Goal: Transaction & Acquisition: Purchase product/service

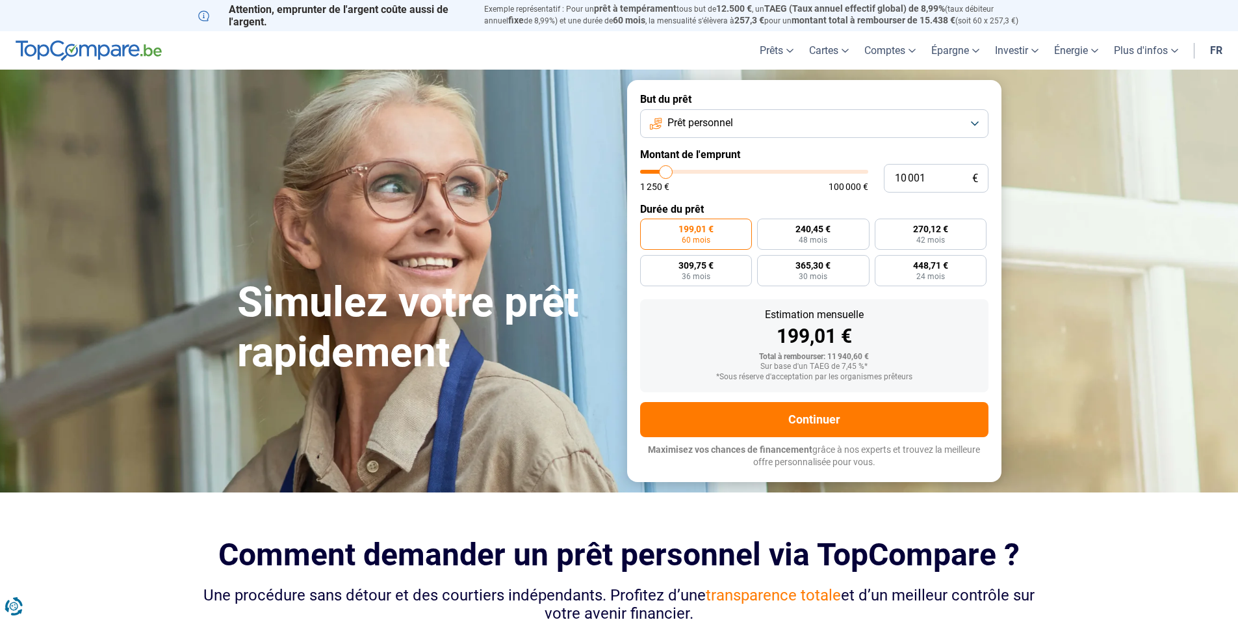
click at [976, 123] on button "Prêt personnel" at bounding box center [814, 123] width 348 height 29
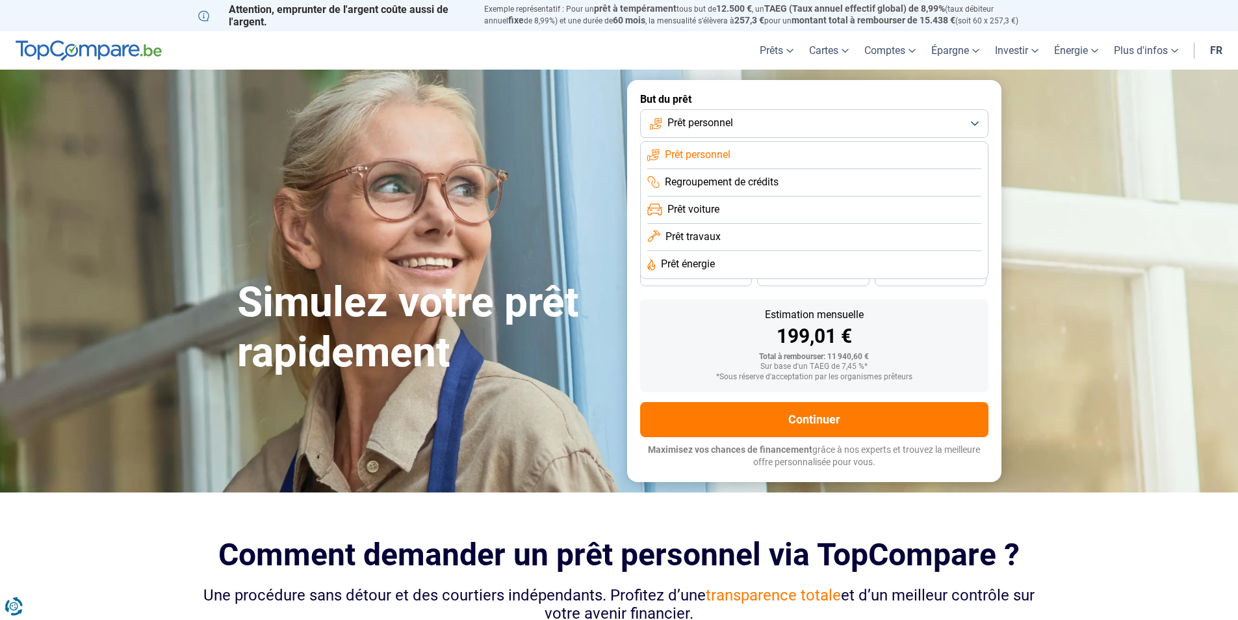
click at [779, 145] on li "Prêt personnel" at bounding box center [814, 155] width 334 height 27
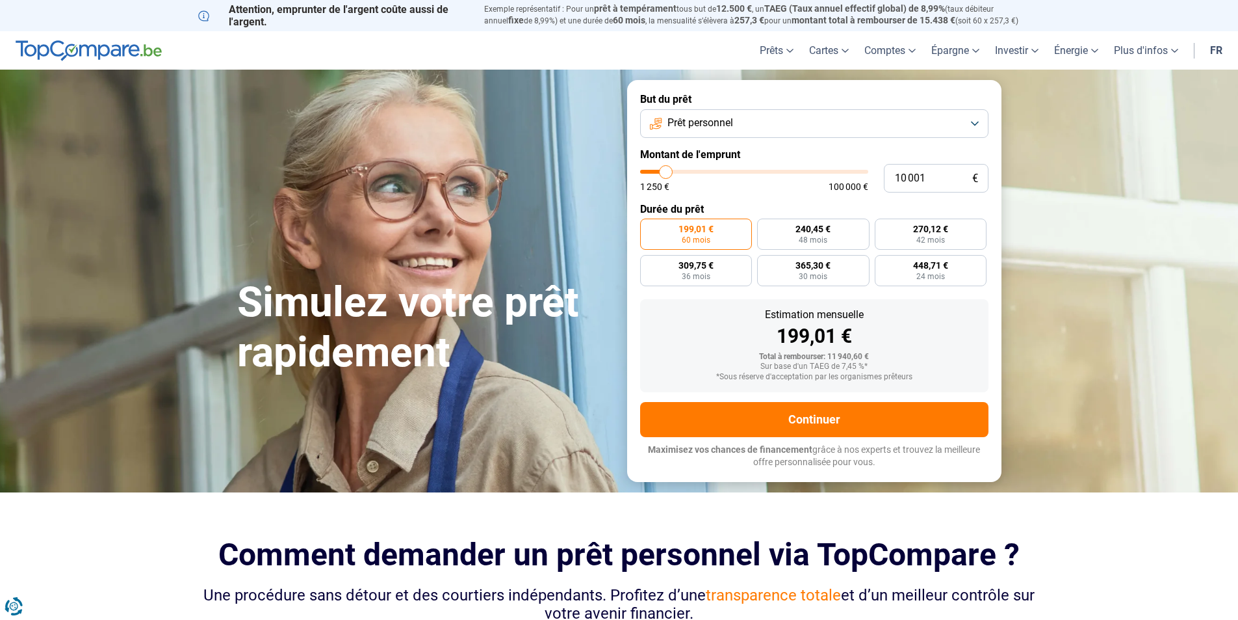
type input "66 750"
type input "66750"
click at [789, 174] on input "range" at bounding box center [754, 172] width 228 height 4
radio input "false"
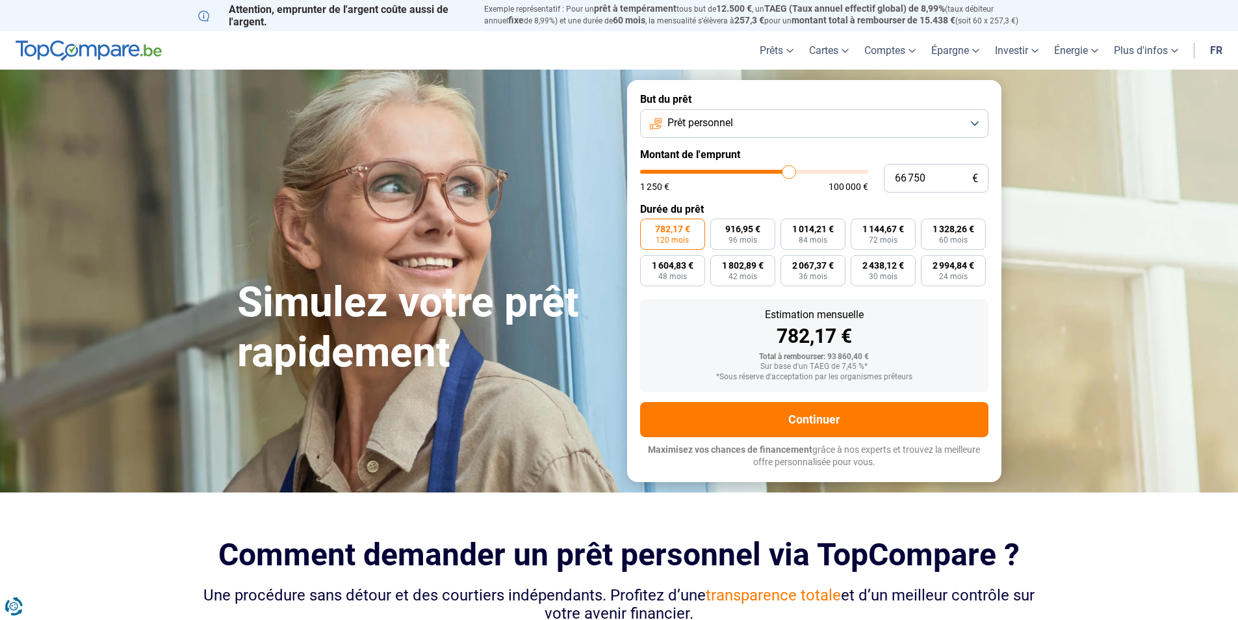
type input "65 250"
type input "65250"
type input "65 000"
type input "65000"
type input "64 250"
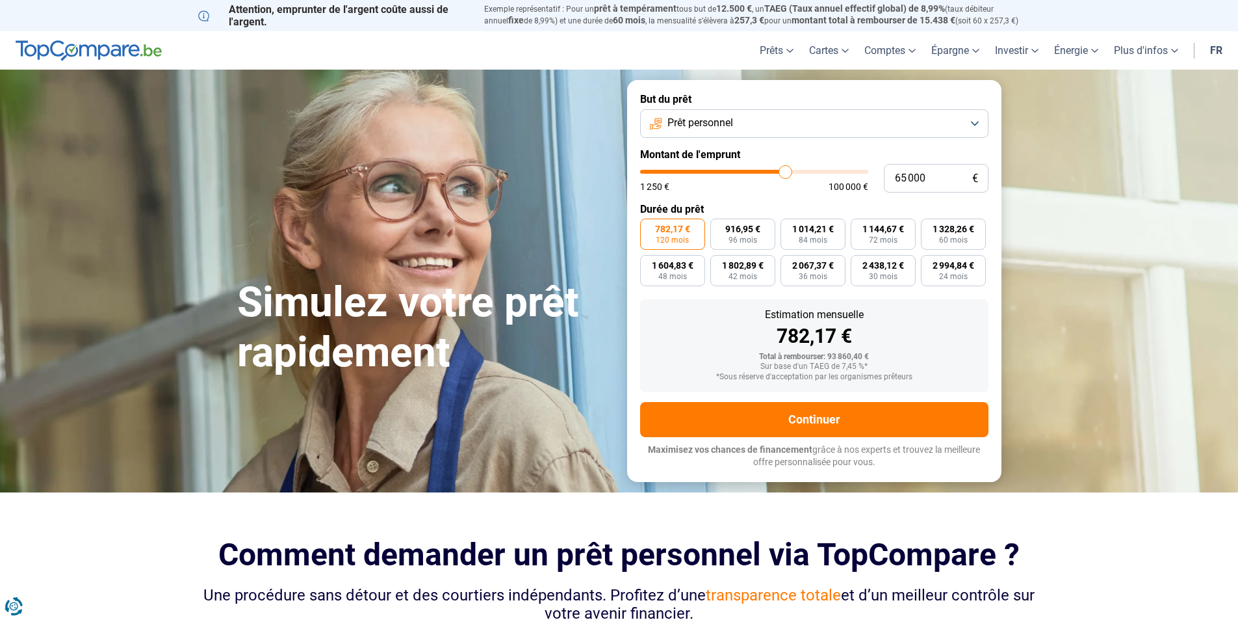
type input "64250"
type input "62 250"
type input "62250"
type input "60 250"
type input "60250"
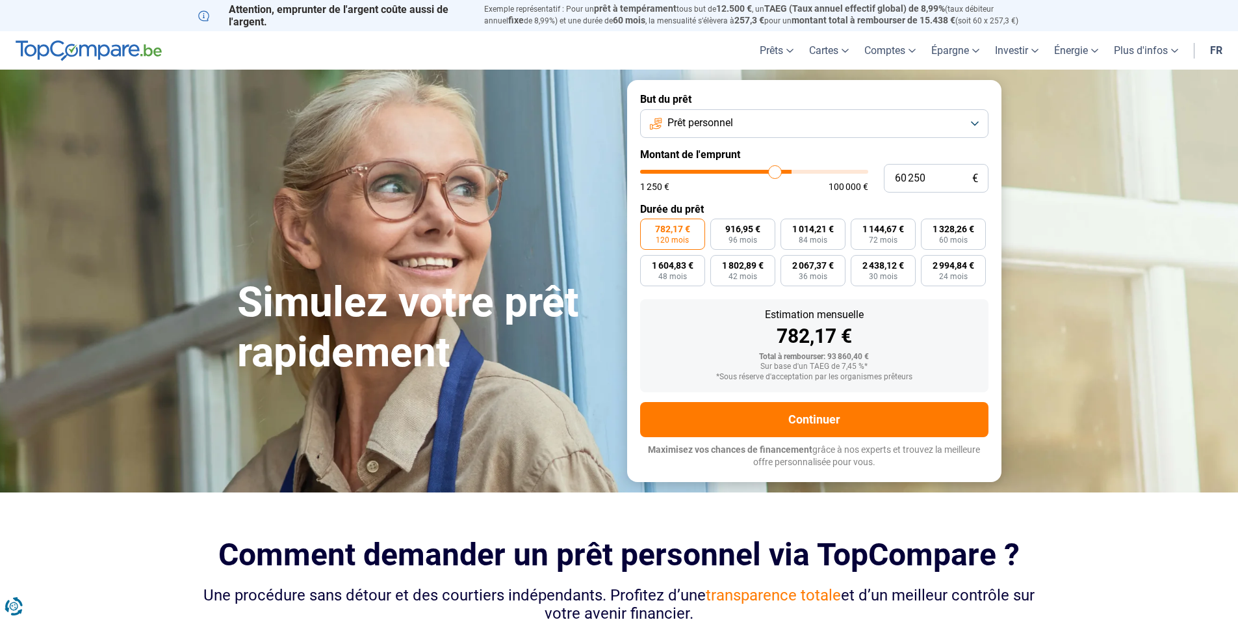
type input "57 250"
type input "57250"
type input "53 500"
type input "53500"
type input "51 250"
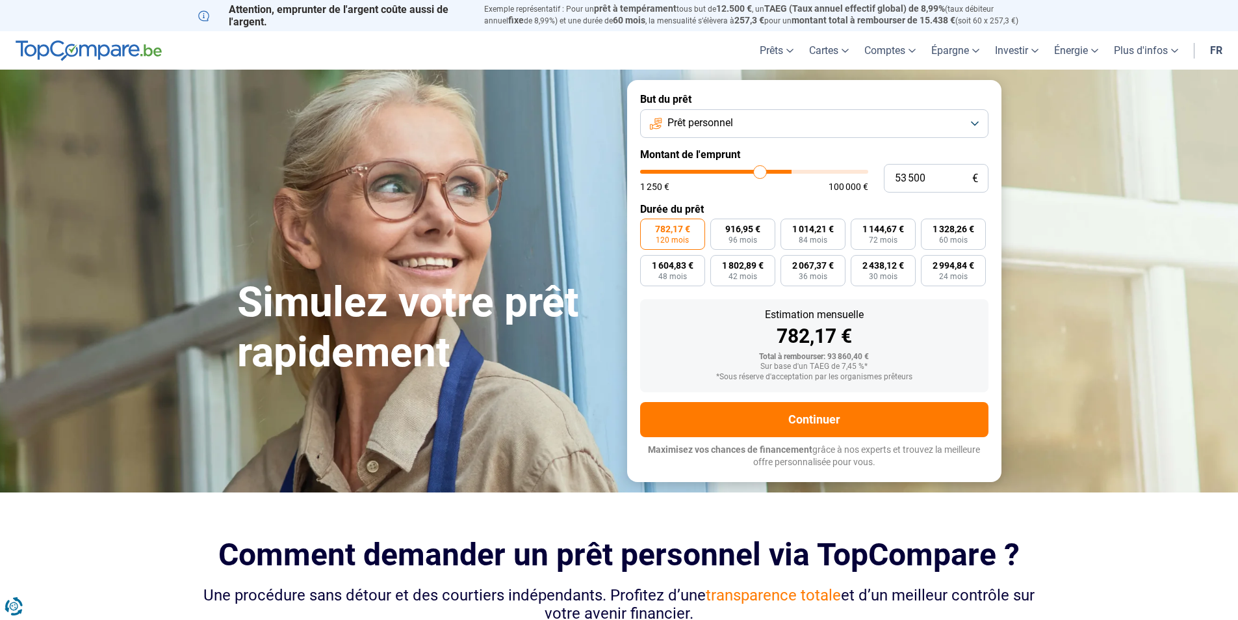
type input "51250"
type input "48 750"
type input "48750"
type input "46 500"
type input "46500"
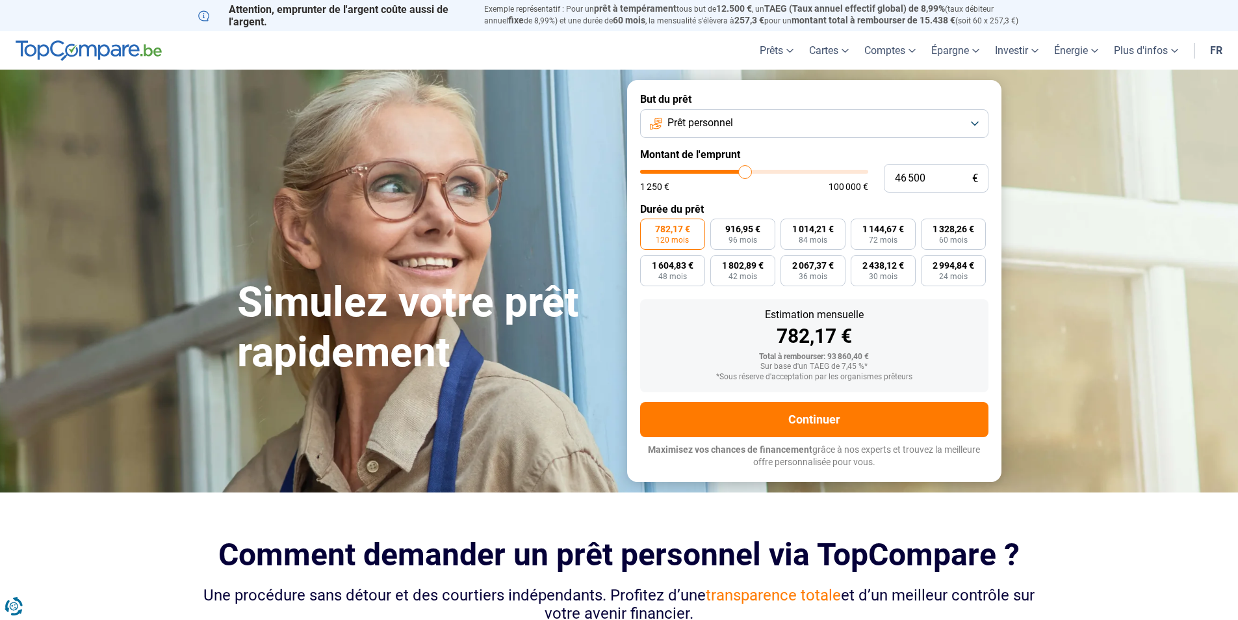
type input "45 500"
type input "45500"
type input "45 250"
type input "45250"
type input "44 500"
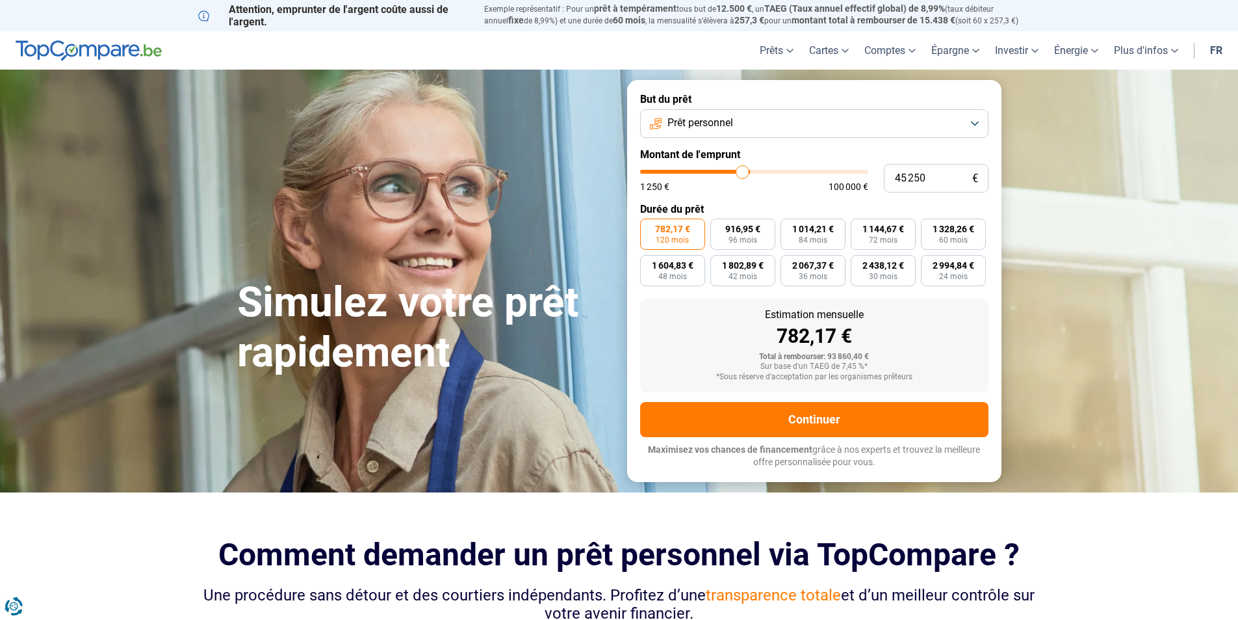
type input "44500"
type input "44 250"
type input "44250"
type input "42 500"
type input "42500"
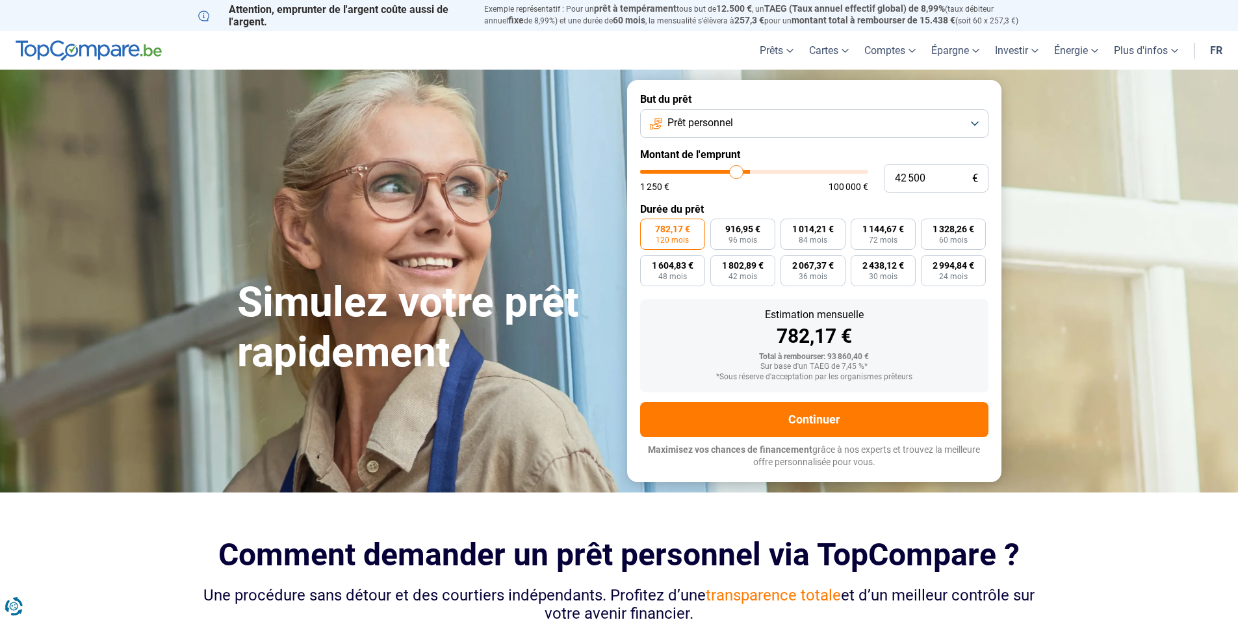
type input "41 000"
type input "41000"
type input "39 250"
type input "39250"
type input "38 250"
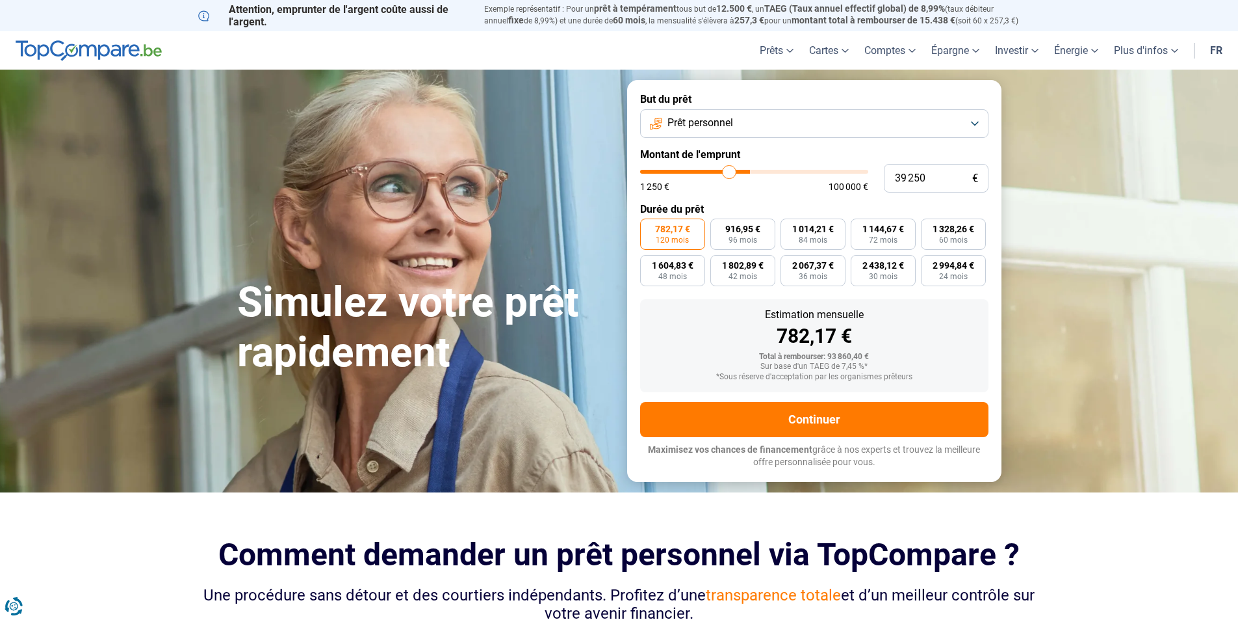
type input "38250"
type input "37 250"
type input "37250"
type input "36 750"
type input "36750"
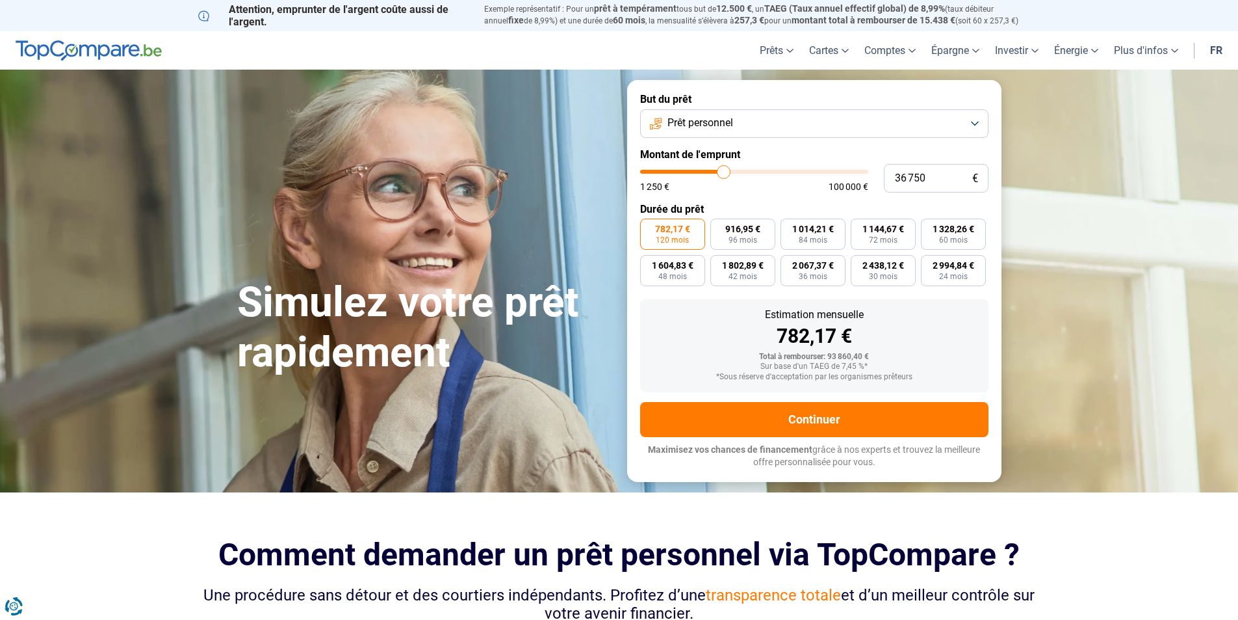
type input "36 250"
type input "36250"
type input "35 750"
type input "35750"
type input "35 500"
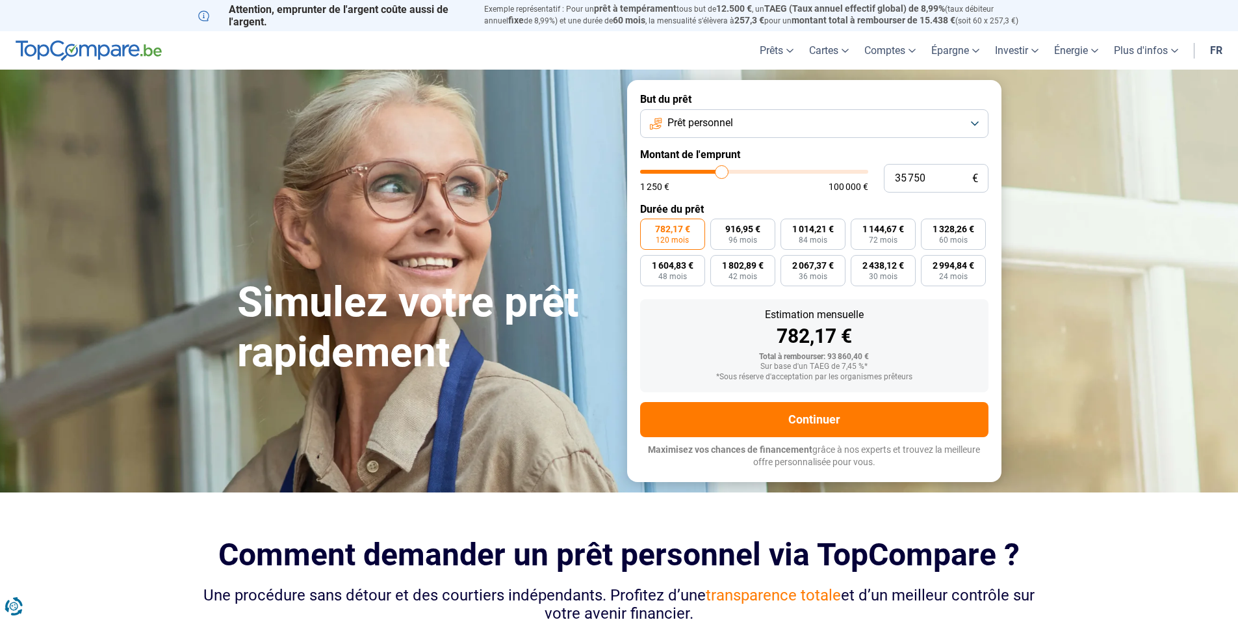
type input "35500"
type input "35 250"
type input "35250"
type input "34 750"
type input "34750"
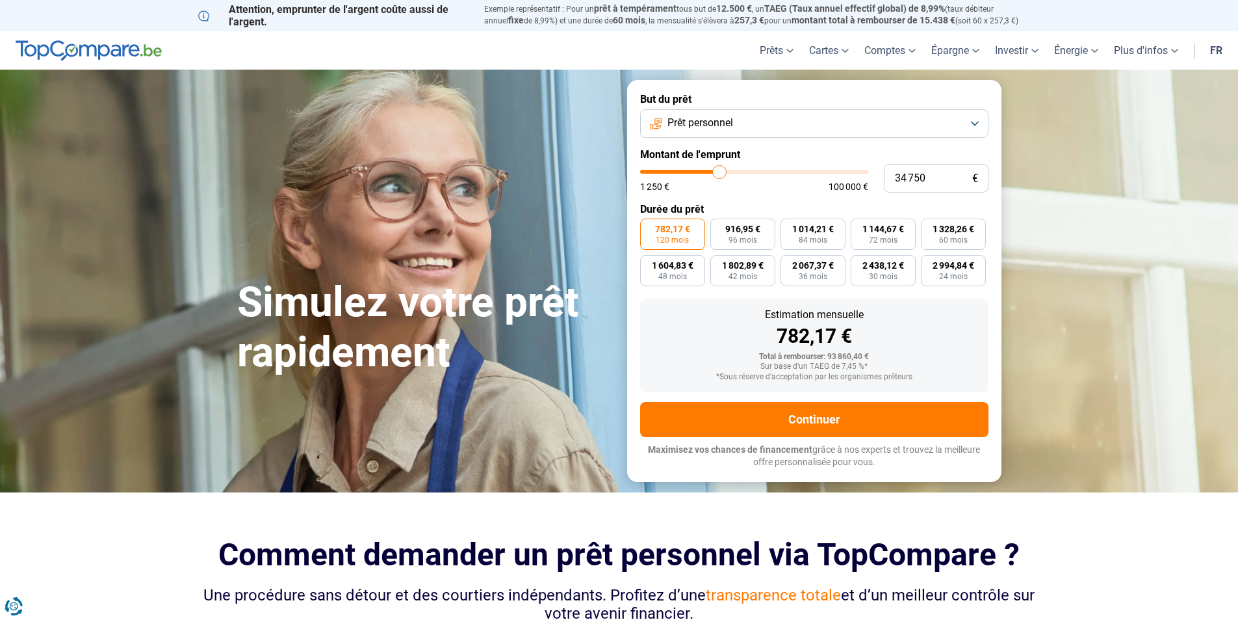
type input "33 750"
type input "33750"
type input "32 500"
type input "32500"
type input "32 000"
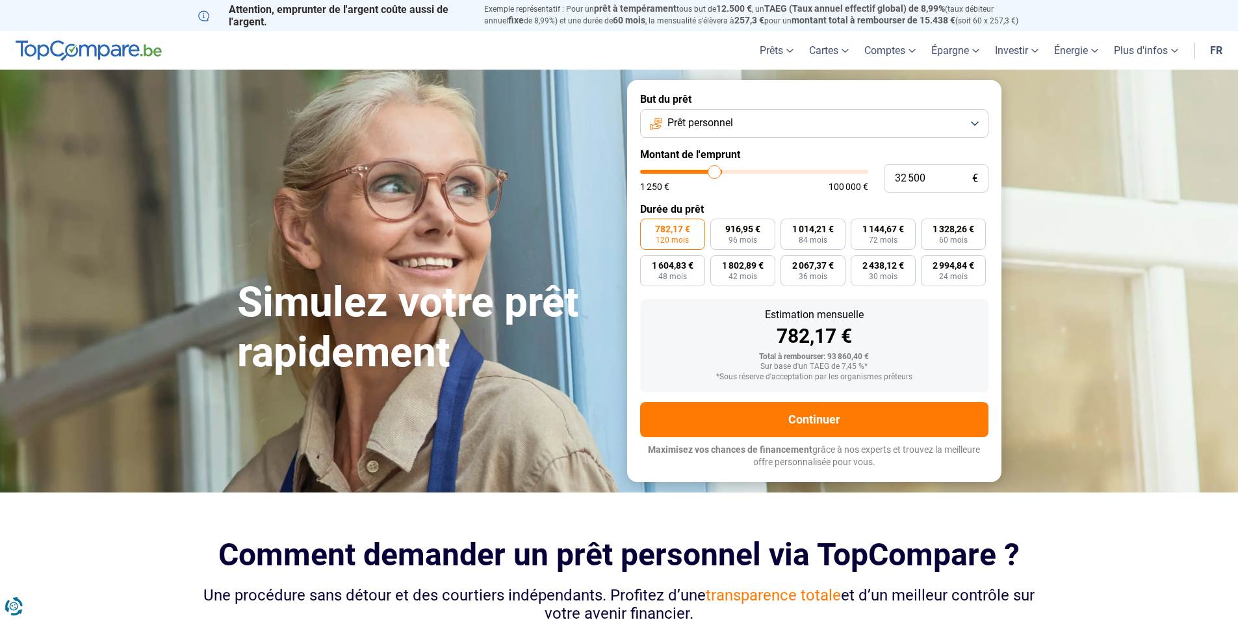
type input "32000"
type input "31 750"
type input "31750"
type input "31 000"
type input "31000"
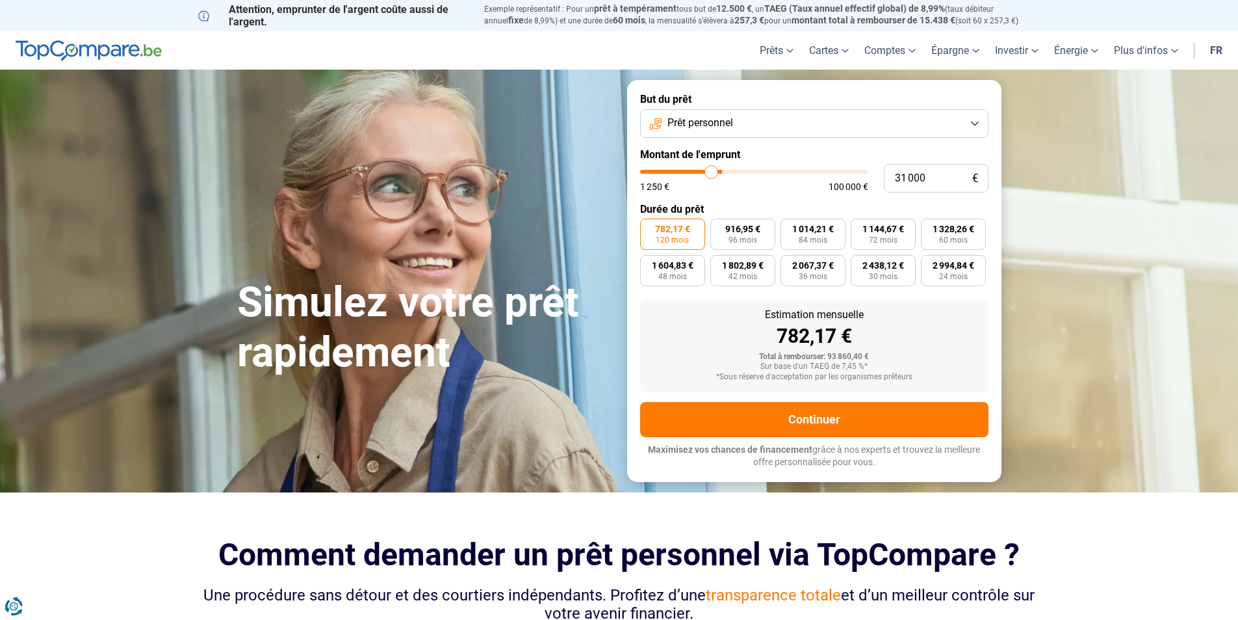
type input "30 750"
type input "30750"
type input "30 500"
type input "30500"
type input "29 750"
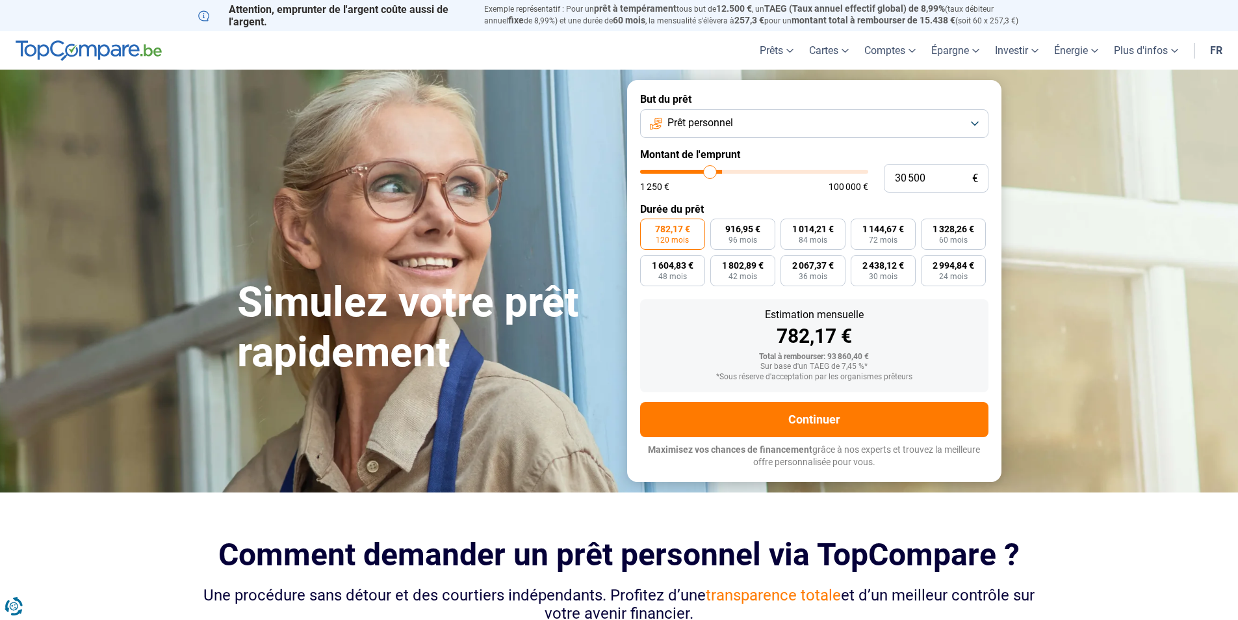
type input "29750"
type input "29 500"
type input "29500"
type input "29 250"
type input "29250"
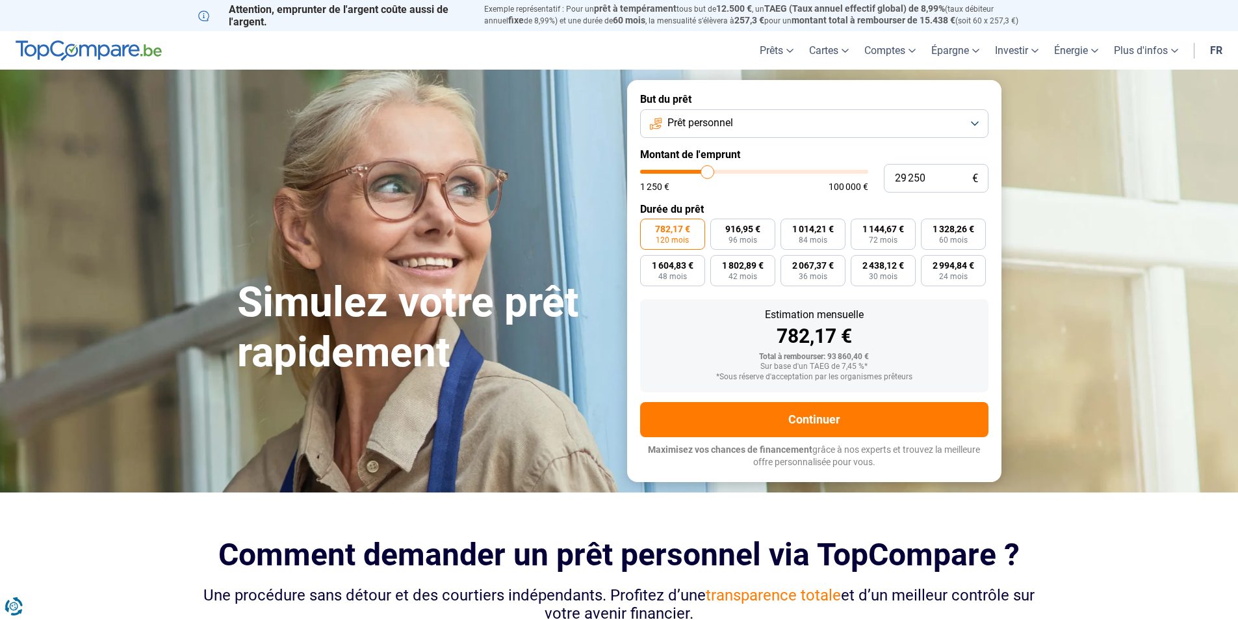
type input "29 000"
type input "29000"
type input "28 750"
type input "28750"
type input "28 250"
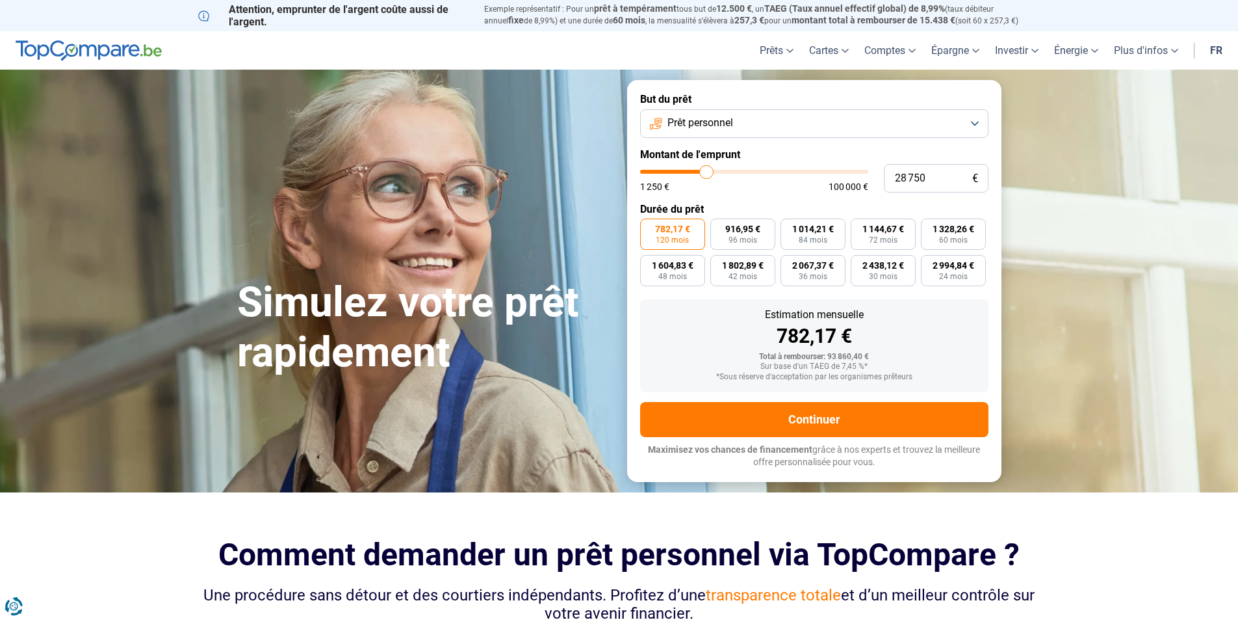
type input "28250"
type input "28 000"
type input "28000"
type input "27 750"
type input "27750"
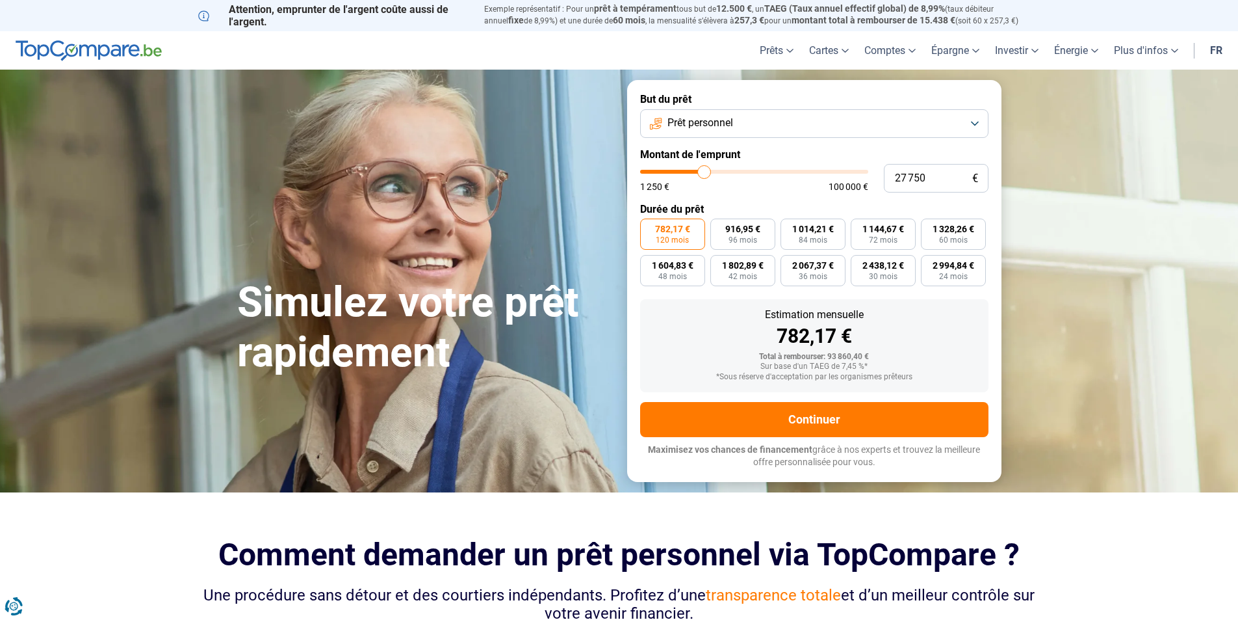
type input "27 500"
type input "27500"
type input "27 250"
type input "27250"
type input "26 500"
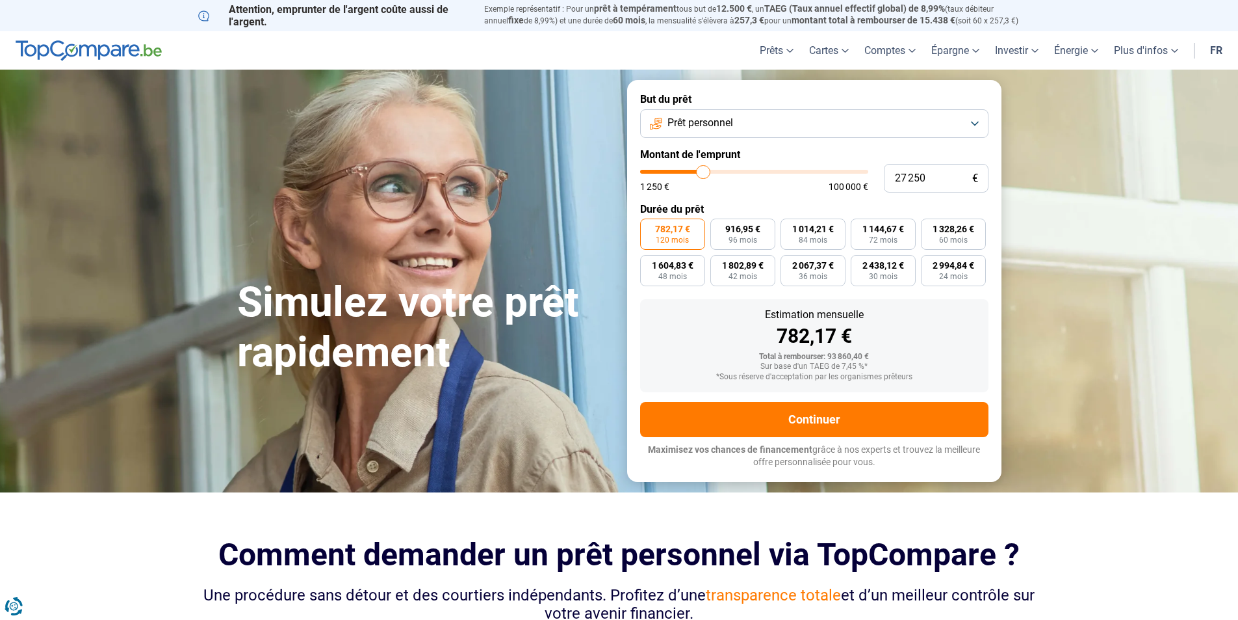
type input "26500"
type input "26 000"
type input "26000"
type input "25 250"
type input "25250"
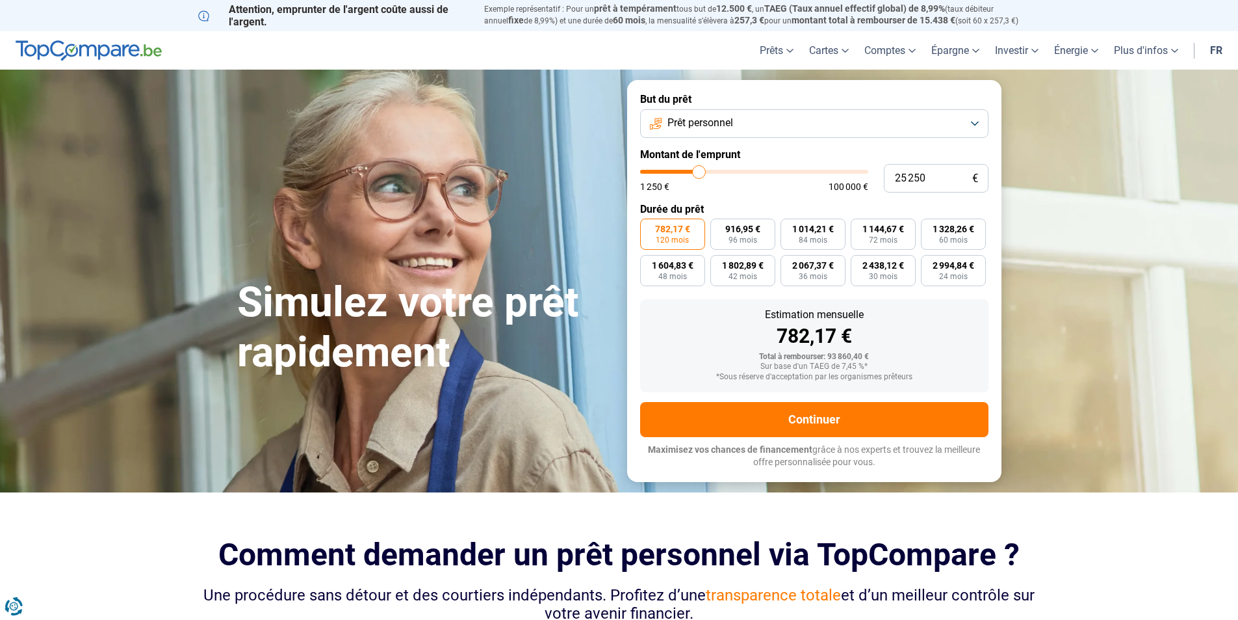
type input "24 750"
type input "24750"
type input "24 250"
type input "24250"
type input "23 500"
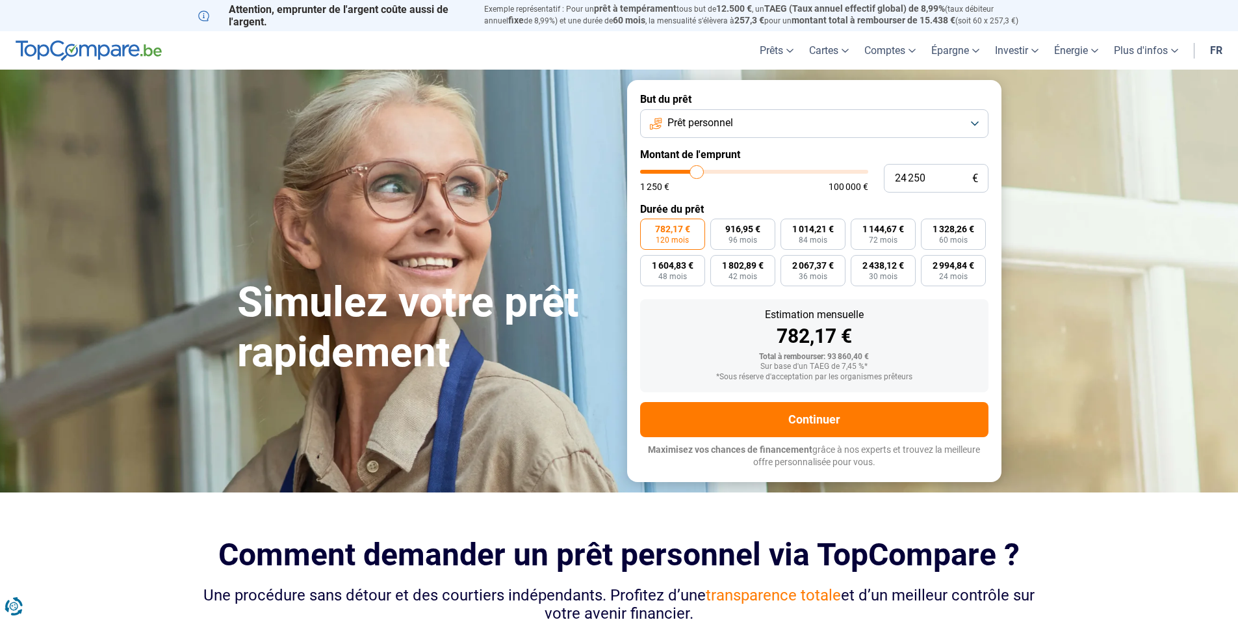
type input "23500"
type input "22 250"
type input "22250"
type input "21 500"
type input "21500"
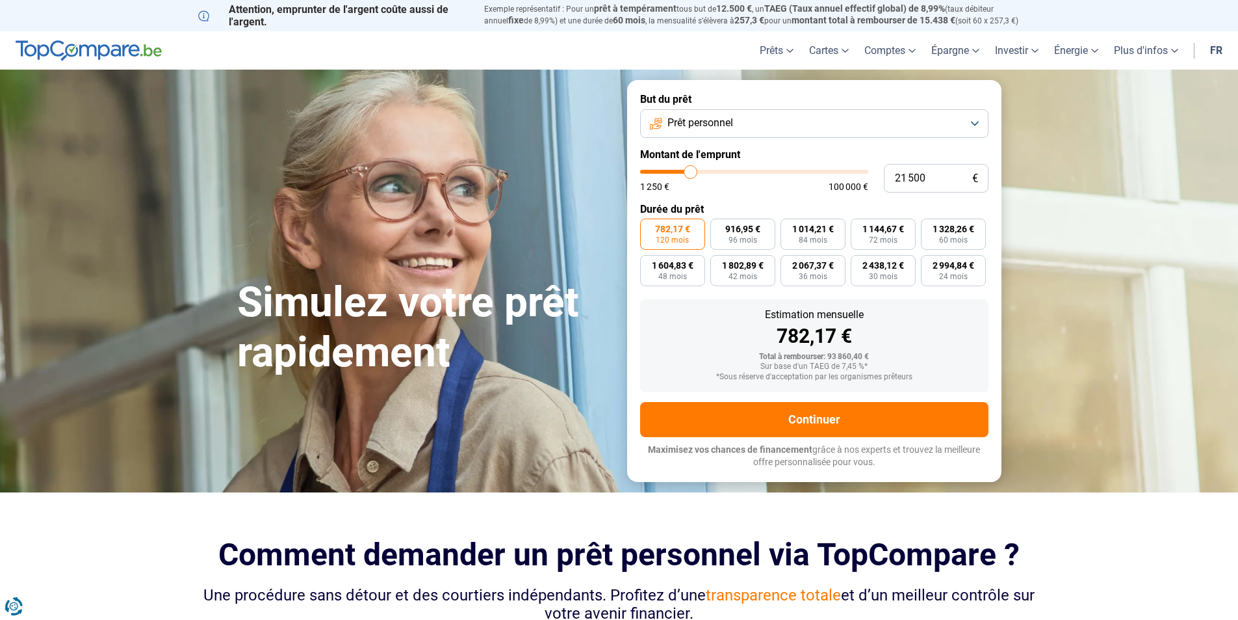
type input "20 500"
type input "20500"
type input "20 250"
type input "20250"
type input "20 000"
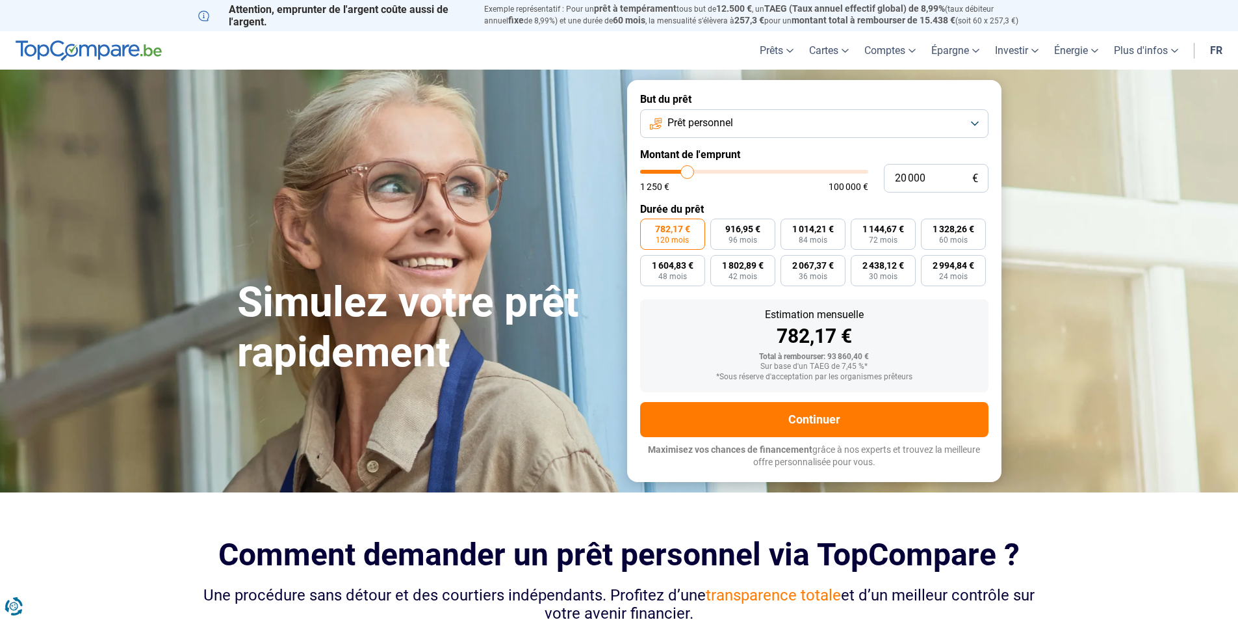
drag, startPoint x: 787, startPoint y: 175, endPoint x: 688, endPoint y: 174, distance: 98.8
type input "20000"
click at [688, 174] on input "range" at bounding box center [754, 172] width 228 height 4
radio input "true"
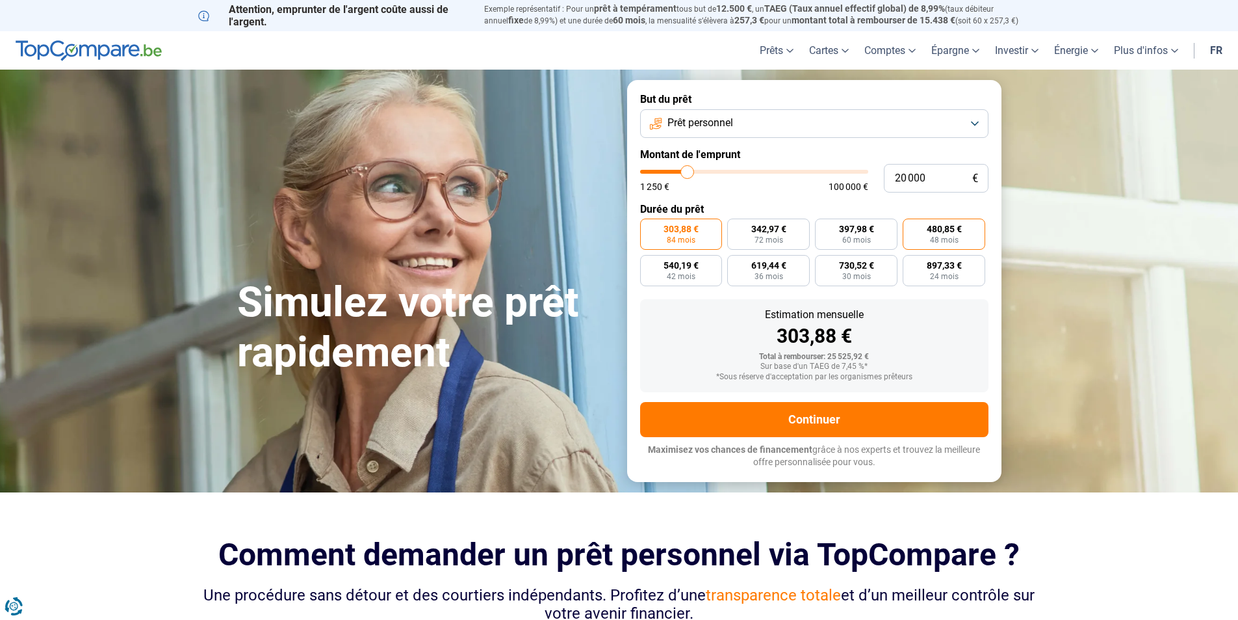
click at [934, 237] on span "48 mois" at bounding box center [944, 240] width 29 height 8
click at [911, 227] on input "480,85 € 48 mois" at bounding box center [907, 222] width 8 height 8
radio input "true"
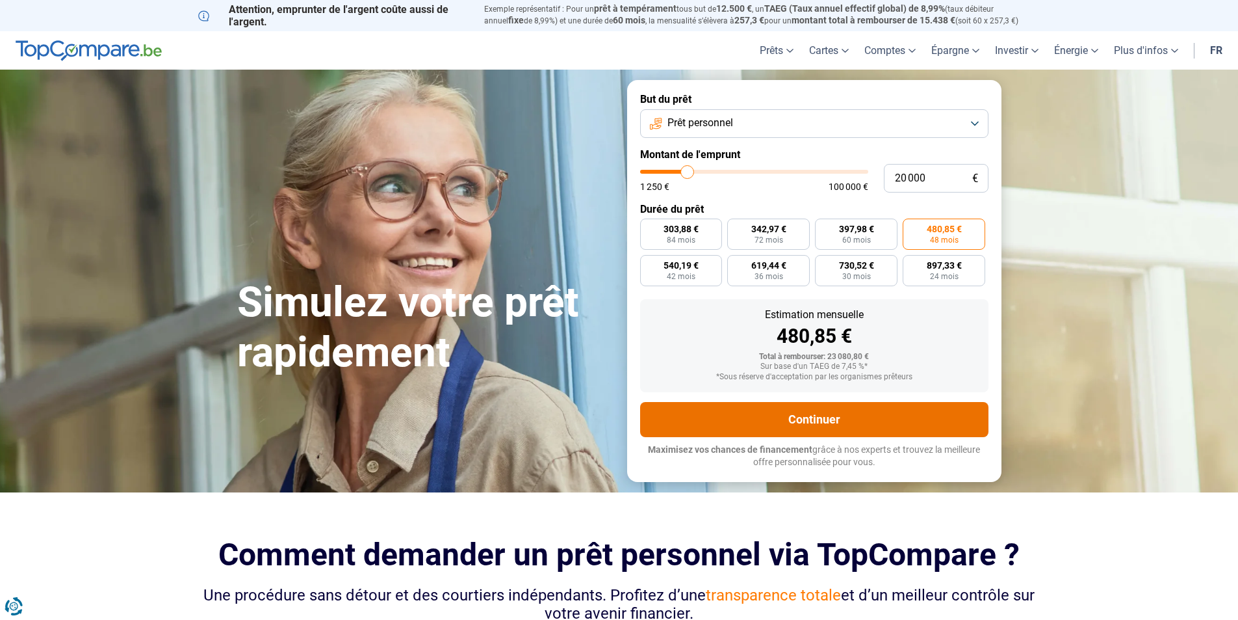
click at [813, 411] on button "Continuer" at bounding box center [814, 419] width 348 height 35
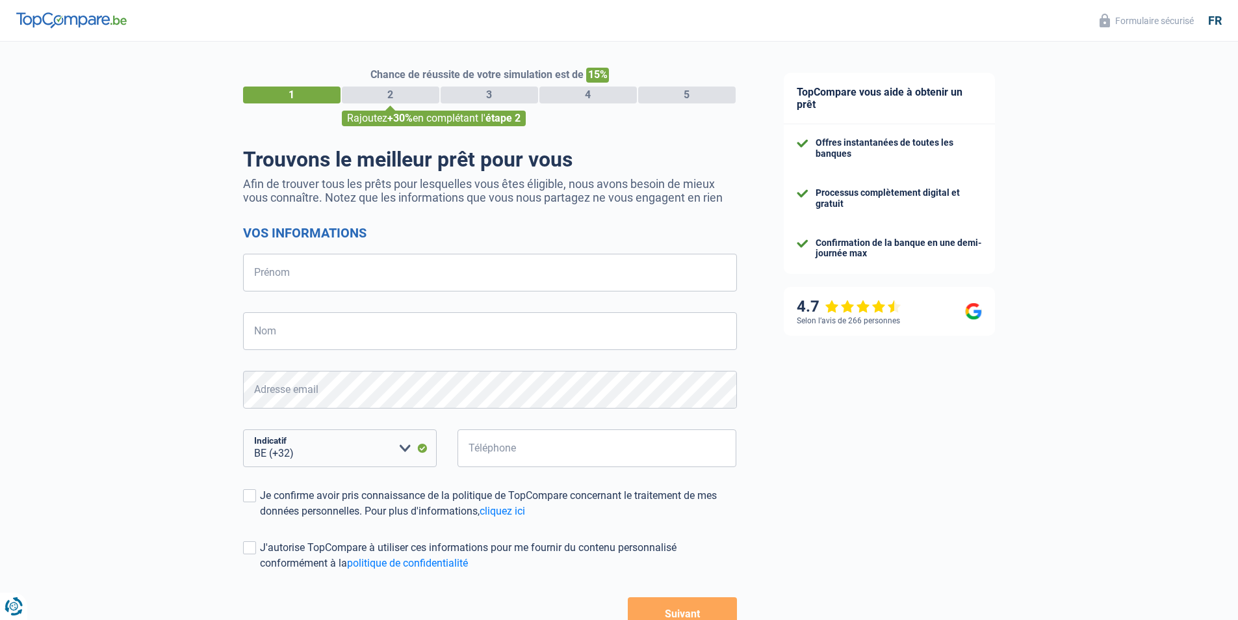
select select "32"
